Goal: Transaction & Acquisition: Obtain resource

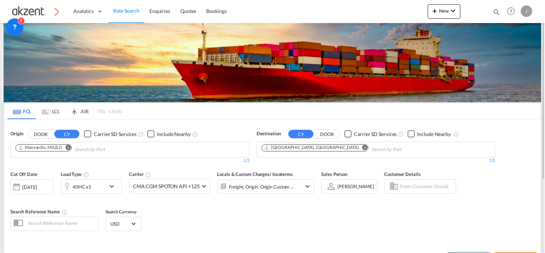
click at [80, 111] on md-tab-item "AIR" at bounding box center [79, 111] width 29 height 16
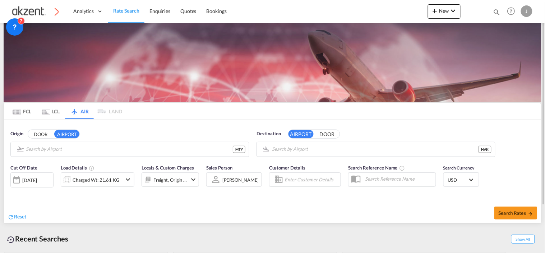
type input "General [PERSON_NAME] [PERSON_NAME] International, [GEOGRAPHIC_DATA], [GEOGRAPH…"
type input "[PERSON_NAME] International, Haikou, HAK"
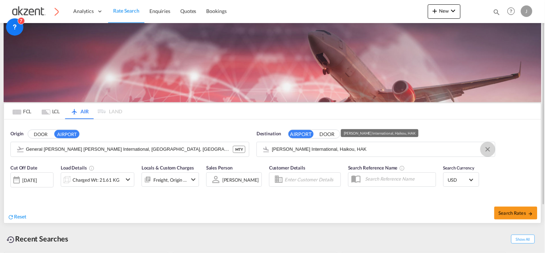
click at [486, 150] on button "Clear Input" at bounding box center [487, 149] width 11 height 11
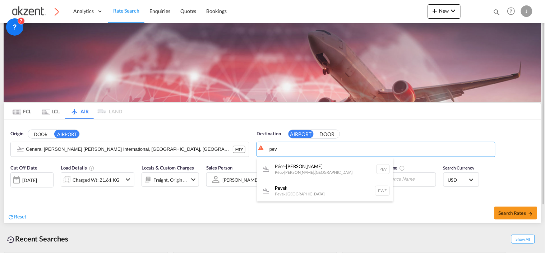
type input "pev"
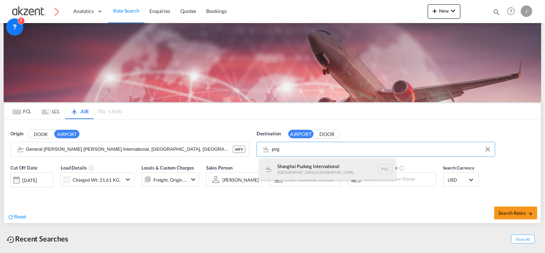
click at [385, 166] on div "Shanghai Pudong International [GEOGRAPHIC_DATA] , [GEOGRAPHIC_DATA] PVG" at bounding box center [327, 169] width 137 height 22
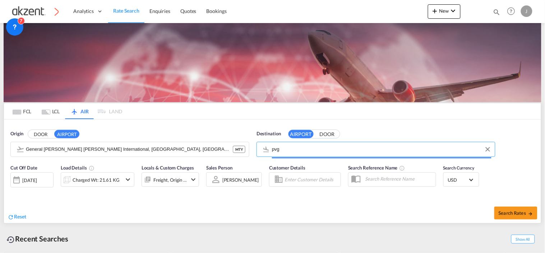
type input "Shanghai Pudong International, [GEOGRAPHIC_DATA], PVG"
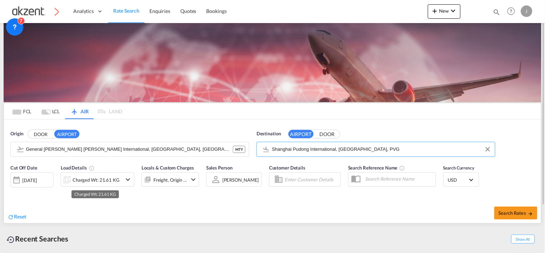
click at [111, 181] on div "Charged Wt: 21.61 KG" at bounding box center [96, 180] width 47 height 10
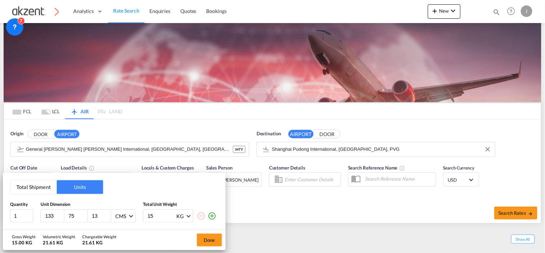
click at [153, 212] on input "15" at bounding box center [161, 215] width 29 height 12
type input "1"
click at [102, 215] on input "13" at bounding box center [100, 215] width 19 height 6
type input "1"
click at [77, 214] on input "75" at bounding box center [77, 215] width 19 height 6
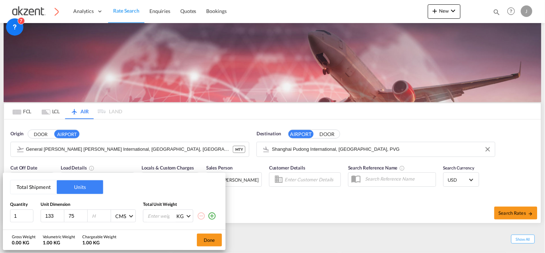
type input "7"
click at [55, 214] on input "133" at bounding box center [54, 215] width 19 height 6
type input "1"
click at [15, 215] on input "1" at bounding box center [21, 215] width 23 height 13
click at [18, 216] on input "1" at bounding box center [21, 215] width 23 height 13
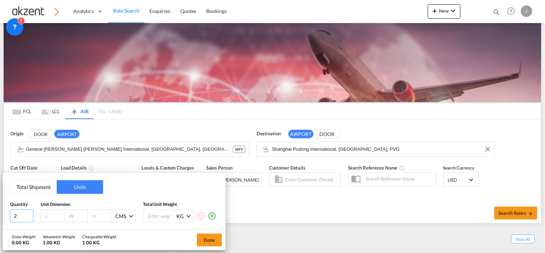
type input "2"
click at [47, 217] on input "number" at bounding box center [54, 215] width 19 height 6
type input "114"
click at [70, 216] on input "number" at bounding box center [77, 215] width 19 height 6
type input "162"
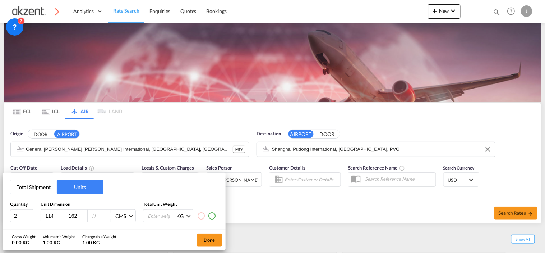
click at [98, 216] on input "number" at bounding box center [100, 215] width 19 height 6
type input "148"
click at [153, 211] on input "number" at bounding box center [161, 215] width 29 height 12
type input "740"
click at [211, 238] on button "Done" at bounding box center [209, 239] width 25 height 13
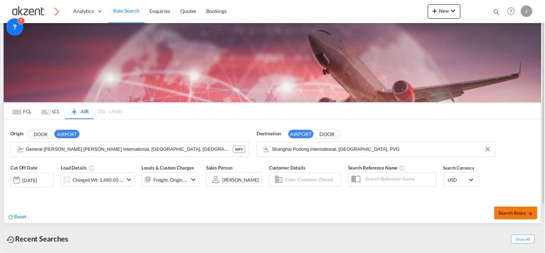
click at [513, 212] on span "Search Rates" at bounding box center [516, 213] width 34 height 6
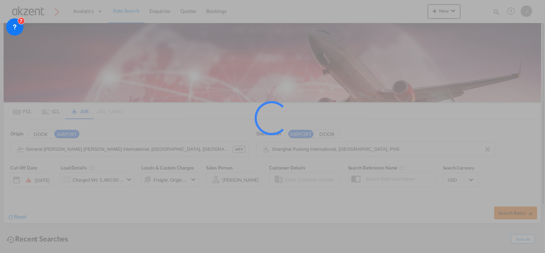
type input "MTY to PVG / [DATE]"
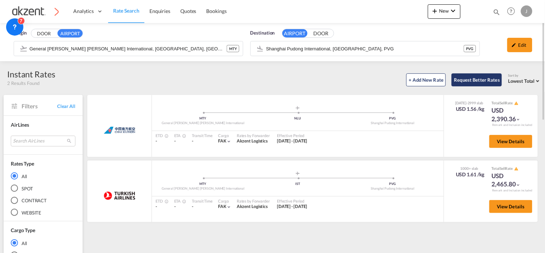
click at [475, 79] on button "Request Better Rates" at bounding box center [477, 79] width 50 height 13
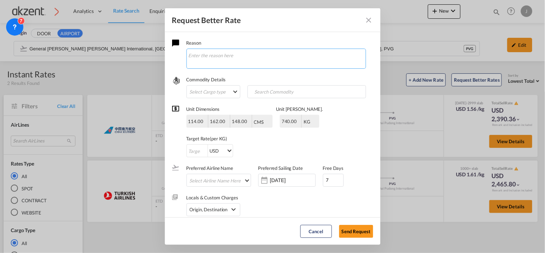
click at [220, 50] on textarea "Request Better Rate ..." at bounding box center [276, 58] width 180 height 20
click at [248, 56] on textarea "hola chicas, tengo una consulta EXW" at bounding box center [276, 58] width 180 height 20
paste textarea "General cargo, stackable, by airfreight to either PVG or PEK, ETA required on/b…"
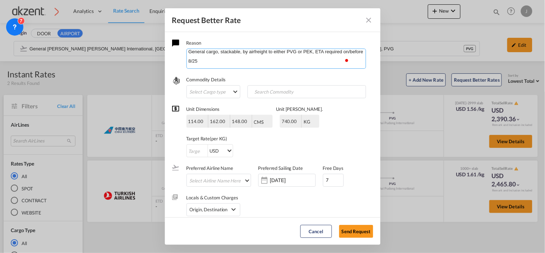
click at [234, 58] on textarea "hola chicas, tengo una consulta EXW para dos destinos. General cargo, stackable…" at bounding box center [276, 58] width 180 height 20
click at [291, 55] on textarea "hola chicas, tengo una consulta EXW para dos destinos. General cargo, stackable…" at bounding box center [276, 58] width 180 height 20
type textarea "hola chicas, tengo una consulta EXW para dos destinos PEK y PVG General cargo, …"
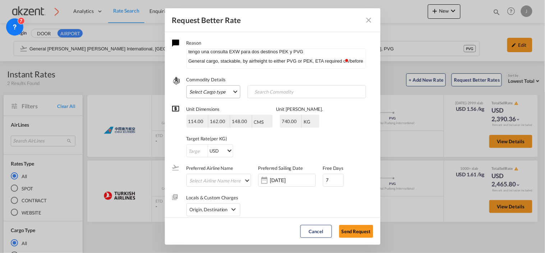
click at [227, 91] on md-select "Select Cargo type FAK GCR GDSM General Cargo Hazardous Cargo Ambient Foodstuff …" at bounding box center [213, 91] width 54 height 13
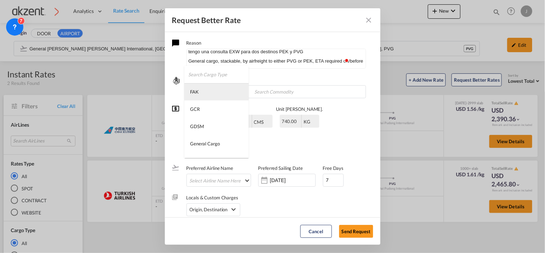
click at [207, 91] on md-option "FAK" at bounding box center [216, 91] width 64 height 17
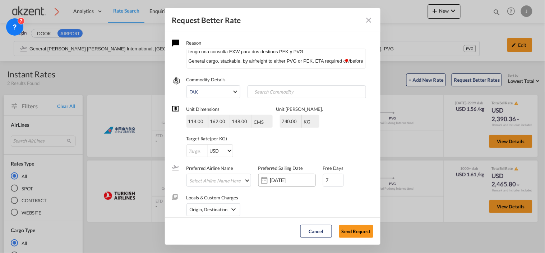
click at [284, 174] on div "[DATE]" at bounding box center [286, 180] width 57 height 13
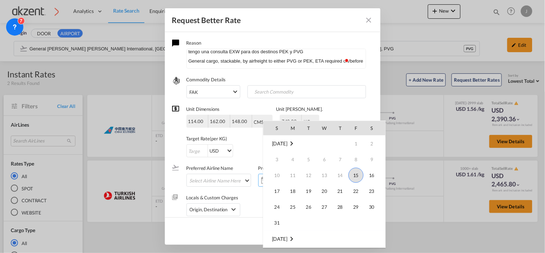
click at [354, 175] on span "15" at bounding box center [355, 174] width 15 height 15
type input "[DATE]"
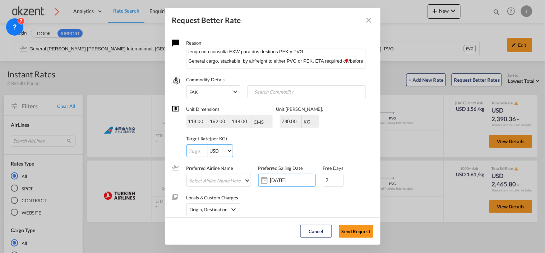
click at [195, 149] on input "Request Better Rate ..." at bounding box center [197, 150] width 21 height 13
type input "1"
click at [343, 149] on div "Unit Dimensions 114.00 162.00 148.00 CMS CMS Inches CMS Inches Unit [PERSON_NAM…" at bounding box center [272, 127] width 201 height 59
click at [356, 231] on button "Send Request" at bounding box center [356, 231] width 34 height 13
type input "[DATE]"
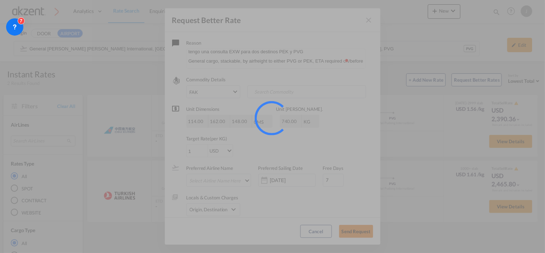
click at [356, 231] on div at bounding box center [272, 126] width 545 height 253
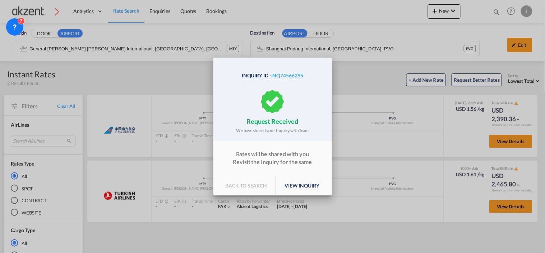
click at [292, 192] on p "view inquiry" at bounding box center [302, 185] width 52 height 20
